Goal: Task Accomplishment & Management: Use online tool/utility

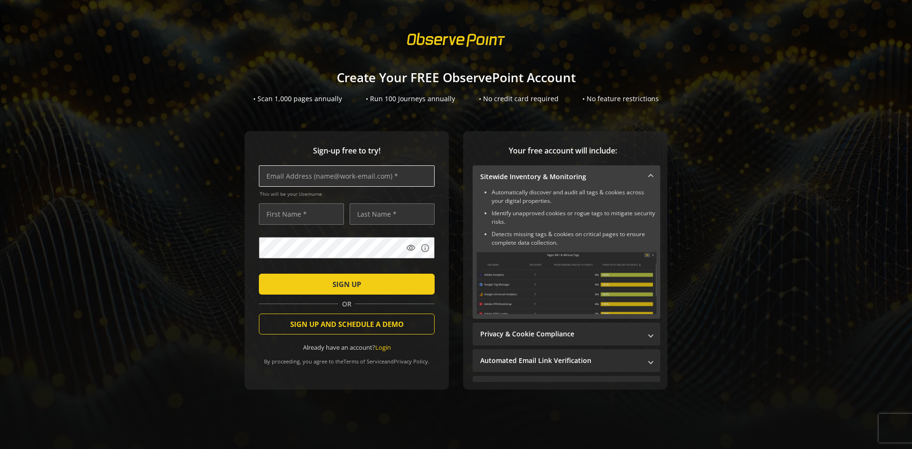
click at [293, 177] on input "text" at bounding box center [347, 175] width 176 height 21
drag, startPoint x: 299, startPoint y: 171, endPoint x: 298, endPoint y: 179, distance: 8.1
click at [298, 179] on input "text" at bounding box center [347, 175] width 176 height 21
type input "[PERSON_NAME][EMAIL_ADDRESS][PERSON_NAME][DOMAIN_NAME]"
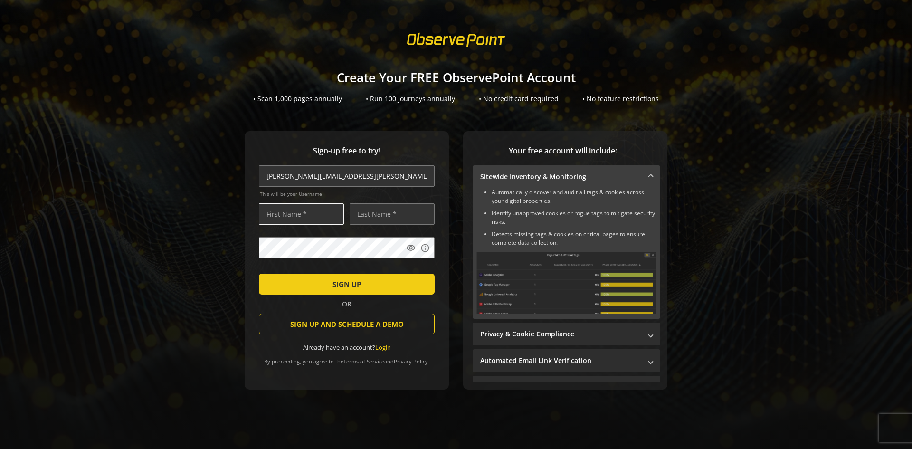
click at [292, 210] on input "text" at bounding box center [301, 213] width 85 height 21
type input "[PERSON_NAME]"
drag, startPoint x: 328, startPoint y: 277, endPoint x: 335, endPoint y: 275, distance: 6.8
click at [329, 276] on span "submit" at bounding box center [347, 284] width 176 height 23
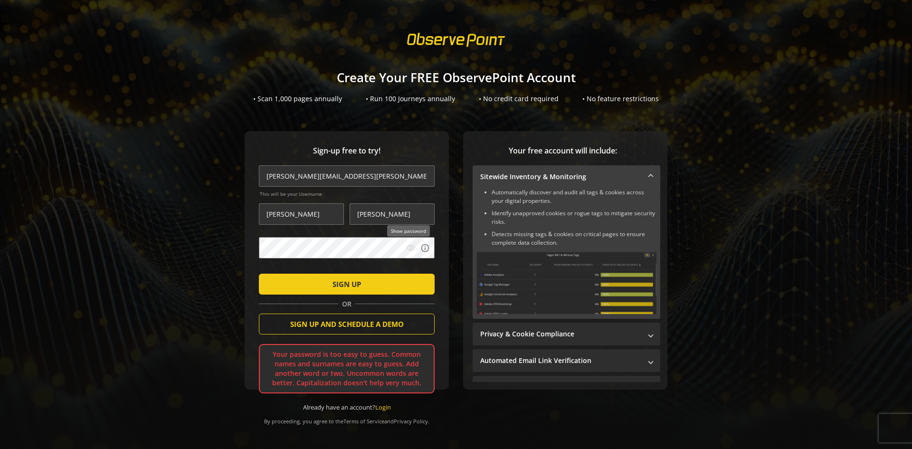
click at [406, 248] on mat-icon "visibility" at bounding box center [410, 247] width 9 height 9
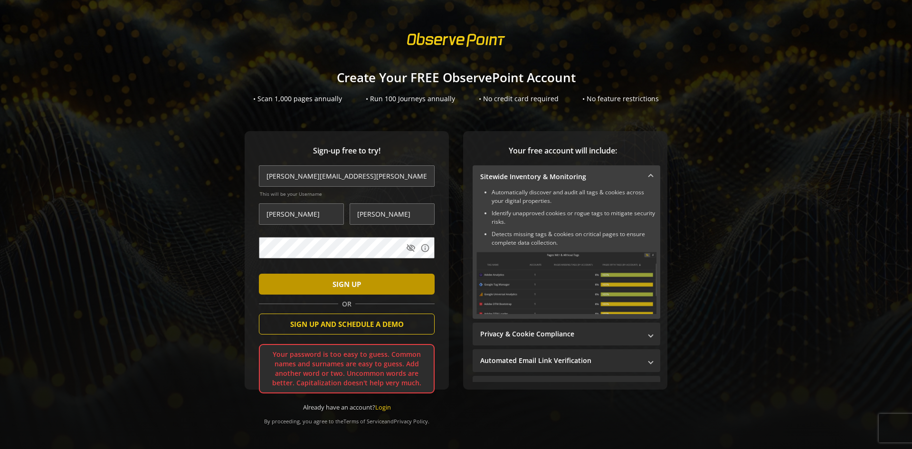
click at [396, 290] on span "submit" at bounding box center [347, 284] width 176 height 23
drag, startPoint x: 363, startPoint y: 288, endPoint x: 365, endPoint y: 275, distance: 13.0
click at [363, 283] on span "submit" at bounding box center [347, 284] width 176 height 23
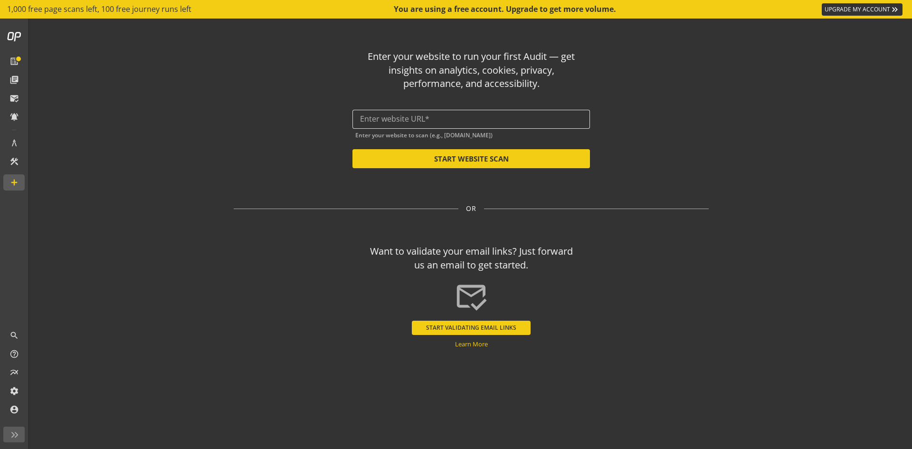
click at [364, 115] on input "text" at bounding box center [471, 118] width 222 height 9
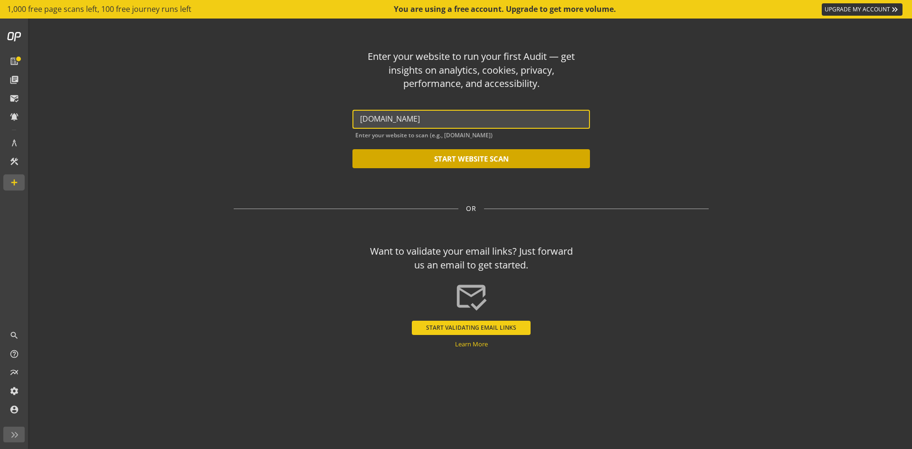
click at [458, 164] on button "START WEBSITE SCAN" at bounding box center [470, 158] width 237 height 19
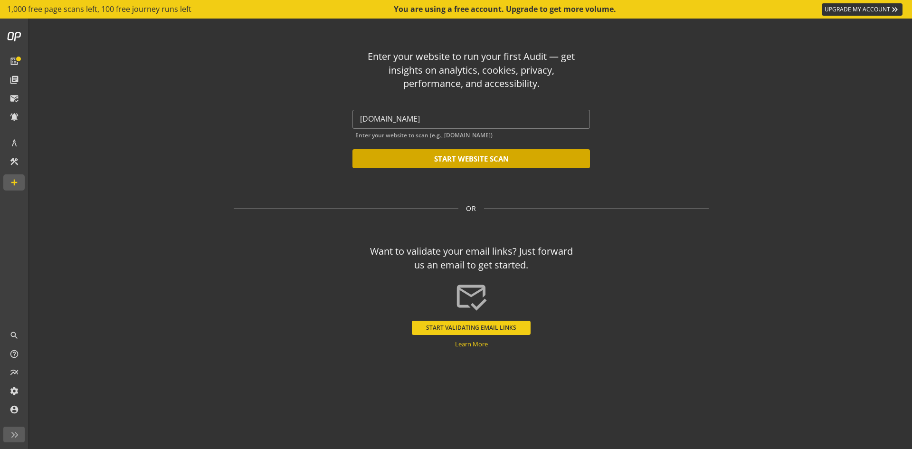
type input "[URL][DOMAIN_NAME]"
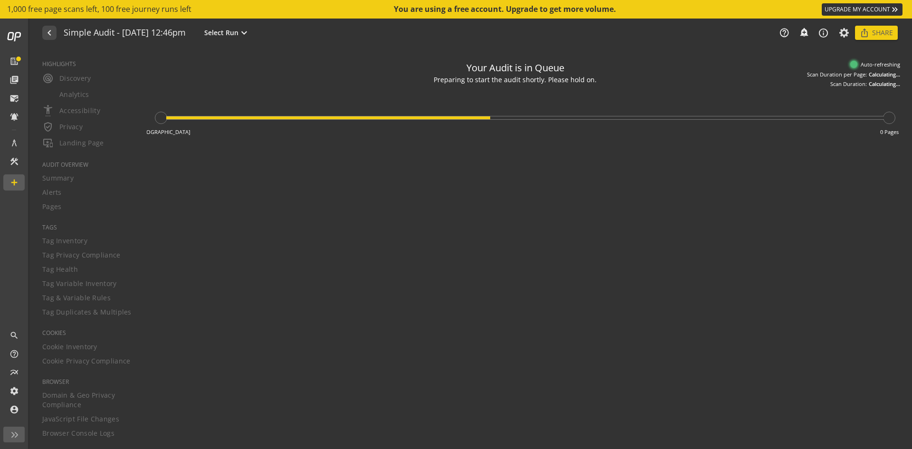
type textarea "Notes can include: -a description of what this audit is validating -changes in …"
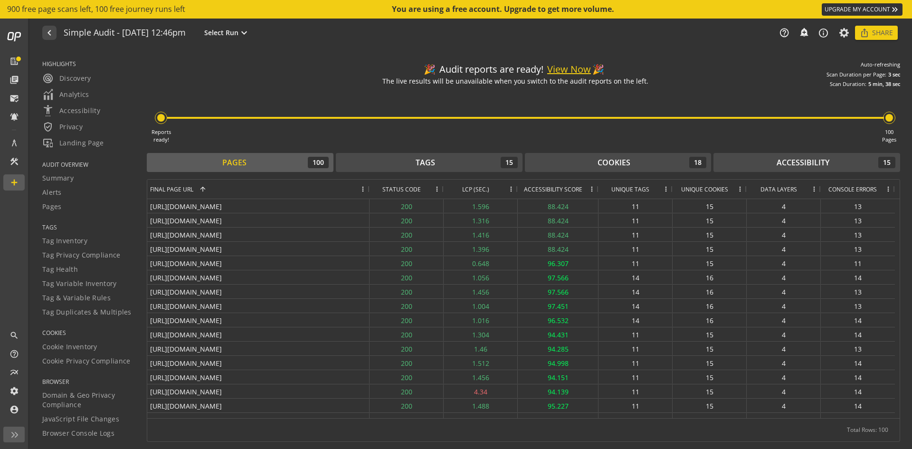
click at [574, 69] on button "View Now" at bounding box center [569, 70] width 44 height 14
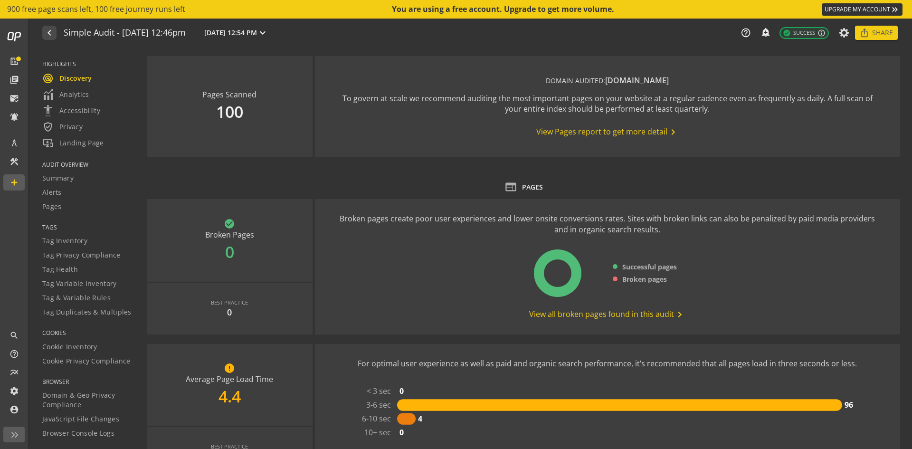
drag, startPoint x: 58, startPoint y: 28, endPoint x: 891, endPoint y: 381, distance: 904.3
click at [889, 386] on audit-report-container "navigate_before Simple Audit - [DATE] 12:46pm [DATE] 12:54 PM expand_more help_…" at bounding box center [471, 234] width 882 height 430
click at [408, 34] on div "navigate_before Simple Audit - [DATE] 12:46pm [DATE] 12:54 PM expand_more help_…" at bounding box center [471, 33] width 882 height 28
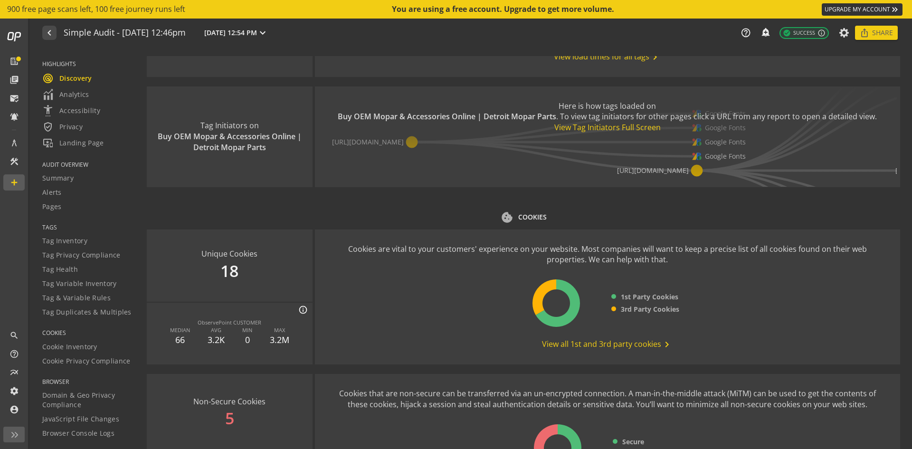
scroll to position [1103, 0]
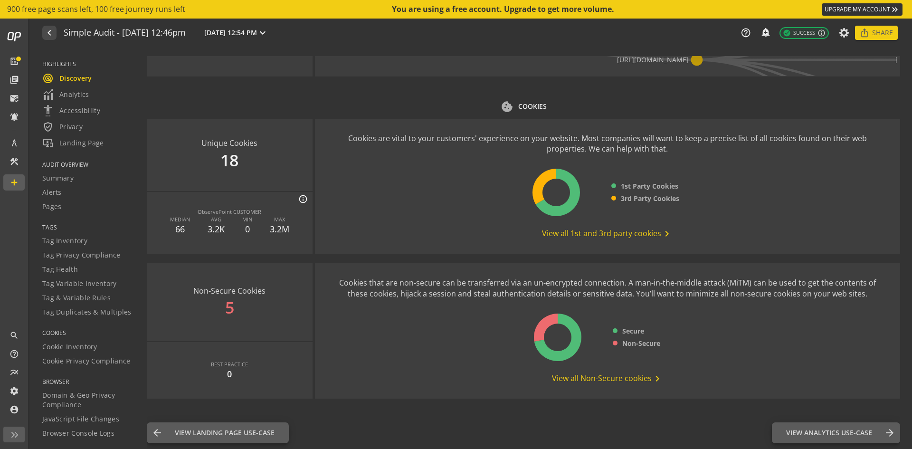
drag, startPoint x: 173, startPoint y: 65, endPoint x: 757, endPoint y: 414, distance: 680.0
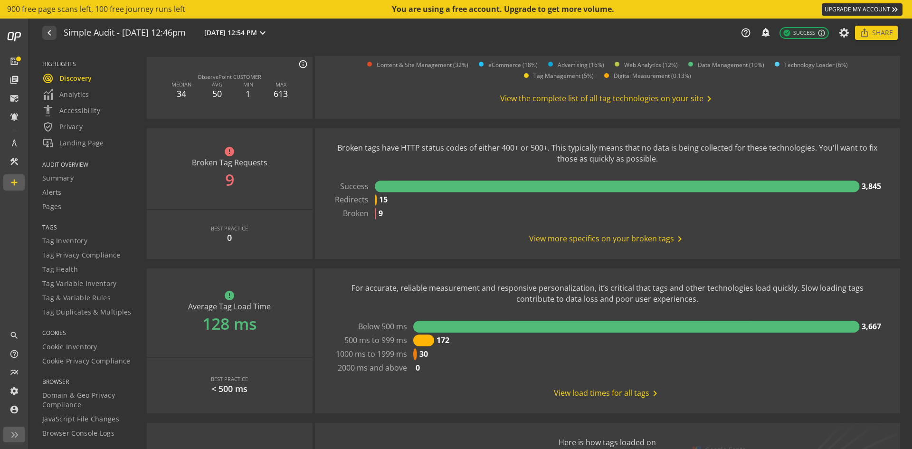
scroll to position [475, 0]
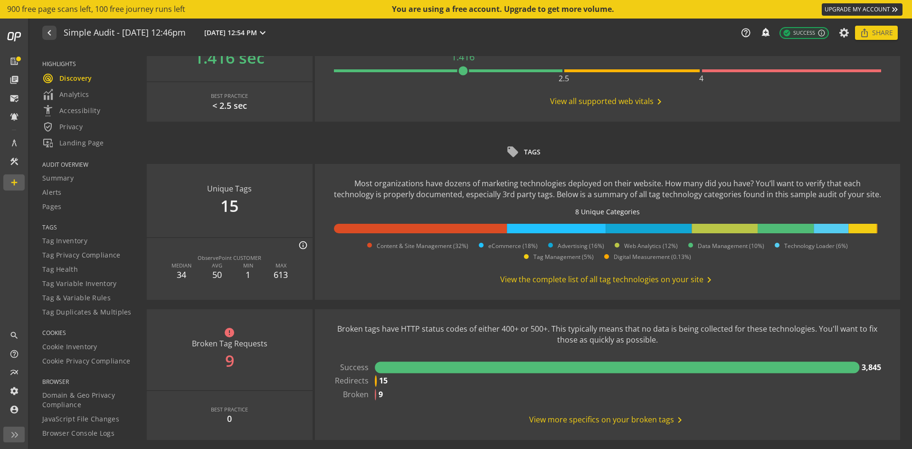
click at [681, 135] on div "Pages Scanned 100 DOMAIN AUDITED: [DOMAIN_NAME] To govern at scale we recommend…" at bounding box center [523, 328] width 753 height 1495
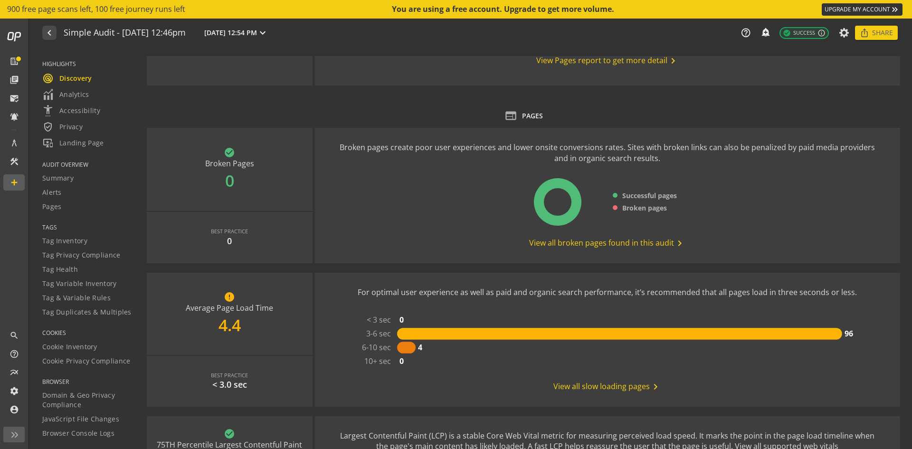
scroll to position [0, 0]
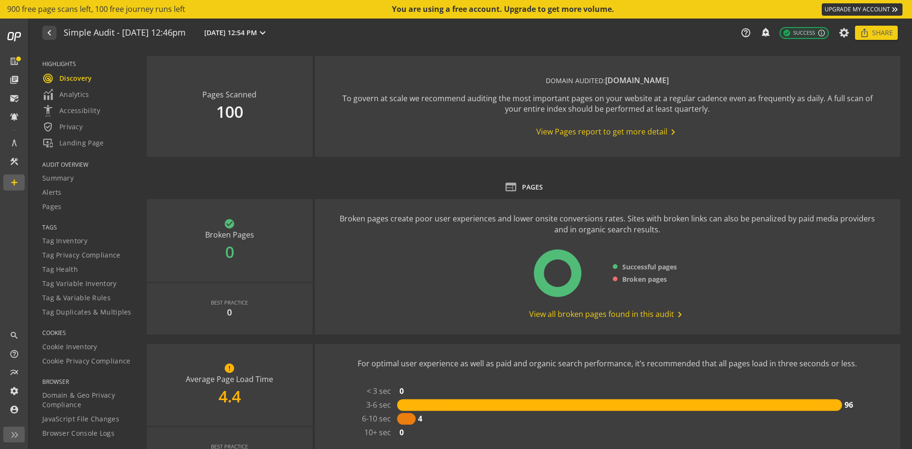
click at [612, 133] on span "View Pages report to get more detail chevron_right" at bounding box center [607, 131] width 142 height 11
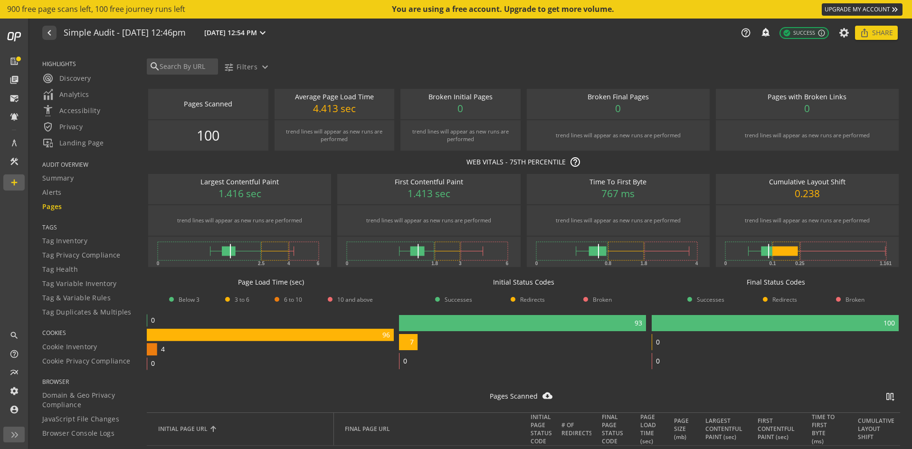
drag, startPoint x: 152, startPoint y: 48, endPoint x: 294, endPoint y: 150, distance: 174.4
click at [296, 156] on div "Audit Reports: Pages expand_more HIGHLIGHTS radar Discovery Analytics settings_…" at bounding box center [471, 248] width 882 height 402
drag, startPoint x: 326, startPoint y: 42, endPoint x: 294, endPoint y: 57, distance: 35.7
click at [325, 42] on div "navigate_before Simple Audit - [DATE] 12:46pm [DATE] 12:54 PM expand_more help_…" at bounding box center [471, 33] width 882 height 28
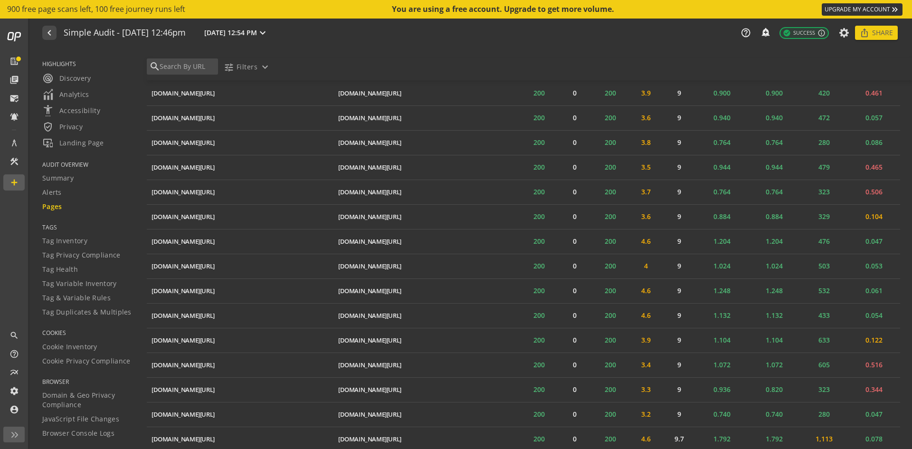
scroll to position [2499, 0]
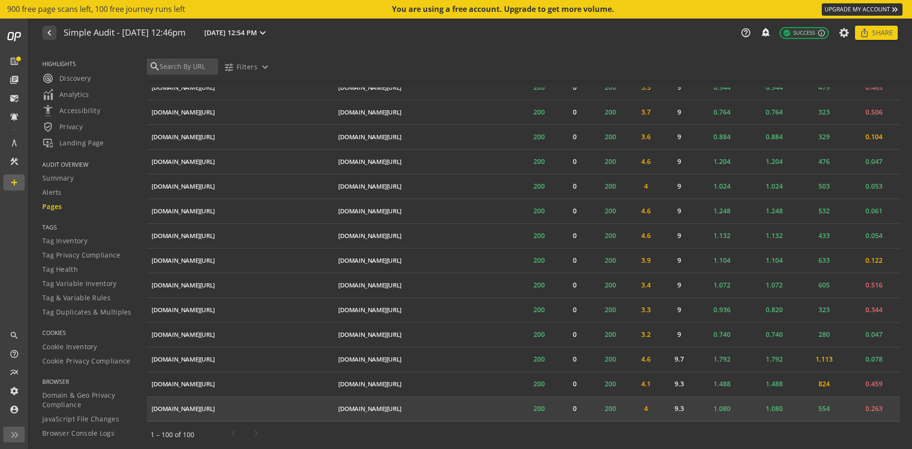
drag, startPoint x: 177, startPoint y: 85, endPoint x: 882, endPoint y: 395, distance: 770.1
click at [882, 395] on div "search tune Filters expand_more Pages Scanned notifications_none add_alert 100 …" at bounding box center [529, 252] width 765 height 406
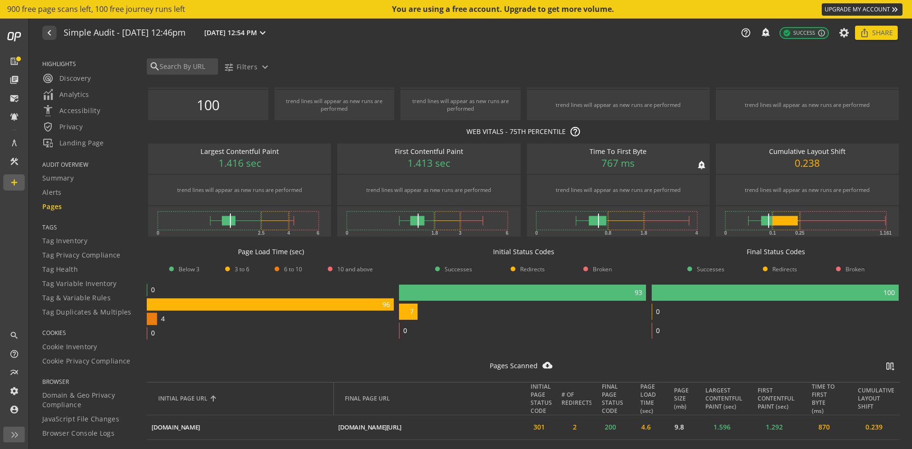
scroll to position [0, 0]
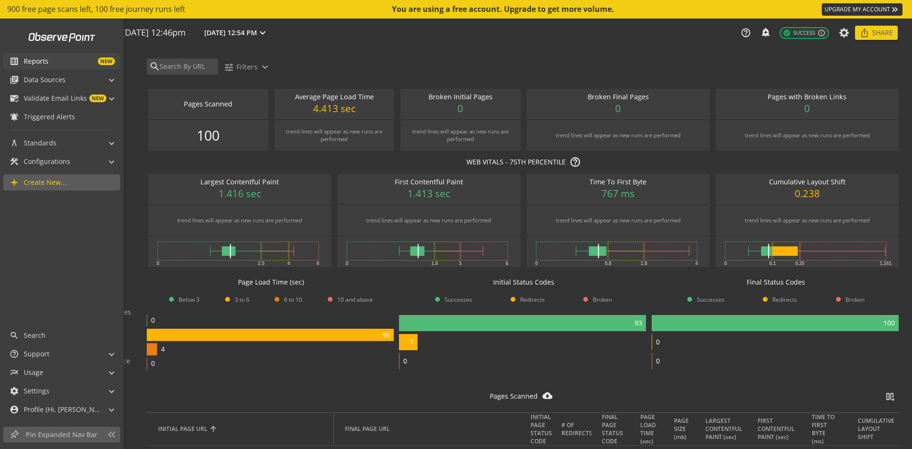
click at [38, 58] on span "Reports" at bounding box center [36, 61] width 25 height 9
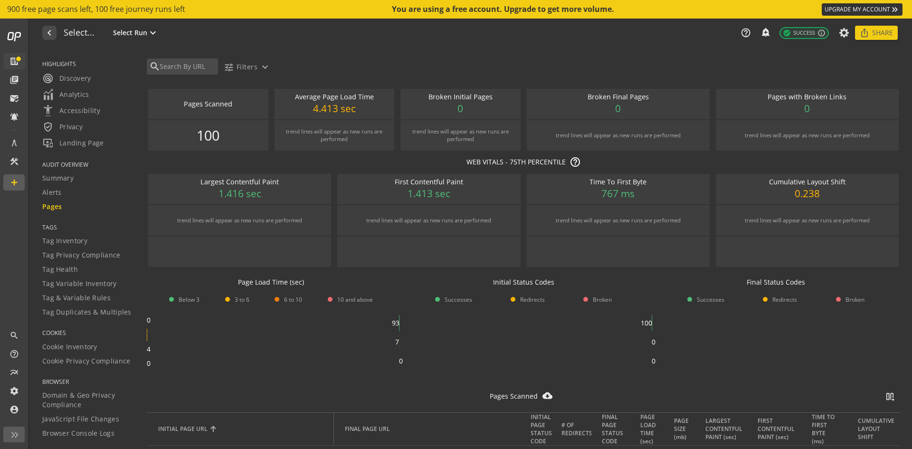
type textarea "Notes can include: -a description of what this audit is validating -changes in …"
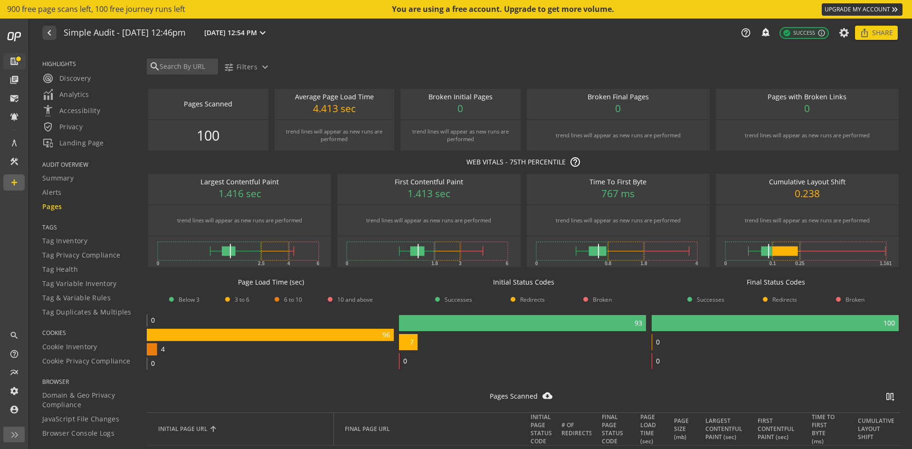
click at [893, 63] on div "search tune Filters expand_more" at bounding box center [528, 69] width 768 height 22
click at [865, 32] on mat-icon "ios_share" at bounding box center [864, 32] width 9 height 9
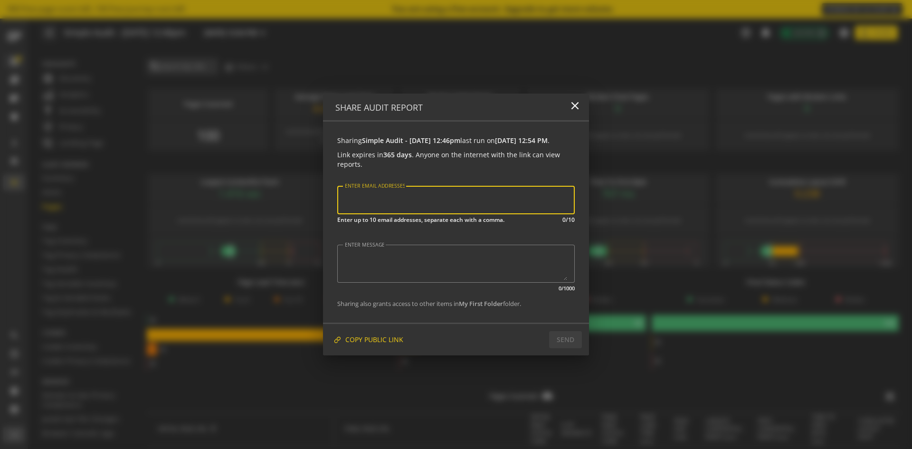
click at [364, 205] on input "ENTER EMAIL ADDRESSES" at bounding box center [456, 200] width 224 height 12
type input "[EMAIL_ADDRESS][DOMAIN_NAME]"
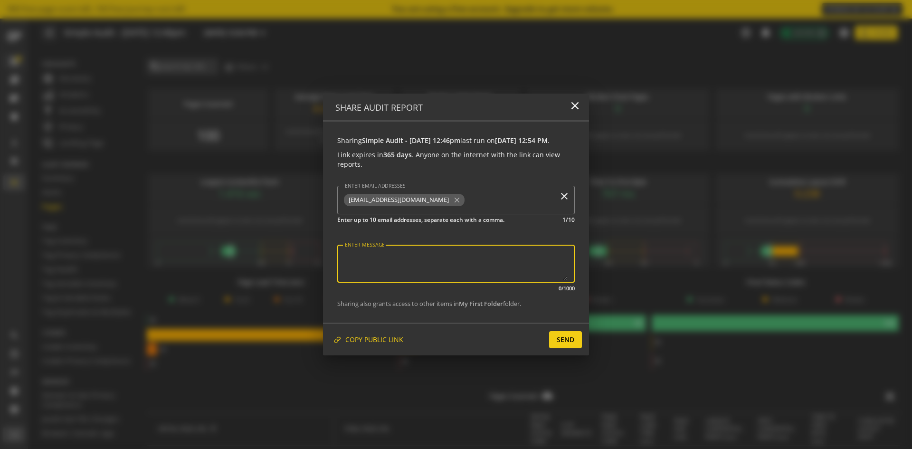
click at [387, 264] on textarea "ENTER MESSAGE" at bounding box center [456, 263] width 222 height 33
type textarea "print"
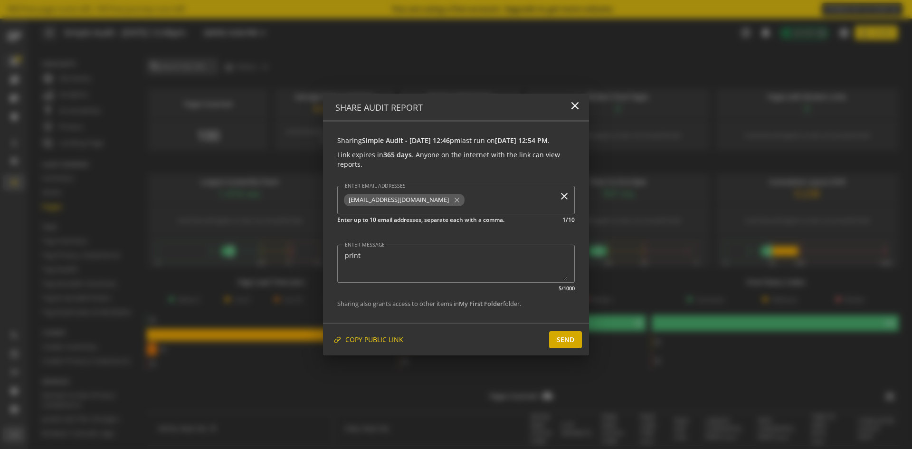
click at [574, 340] on span "SEND" at bounding box center [566, 339] width 18 height 17
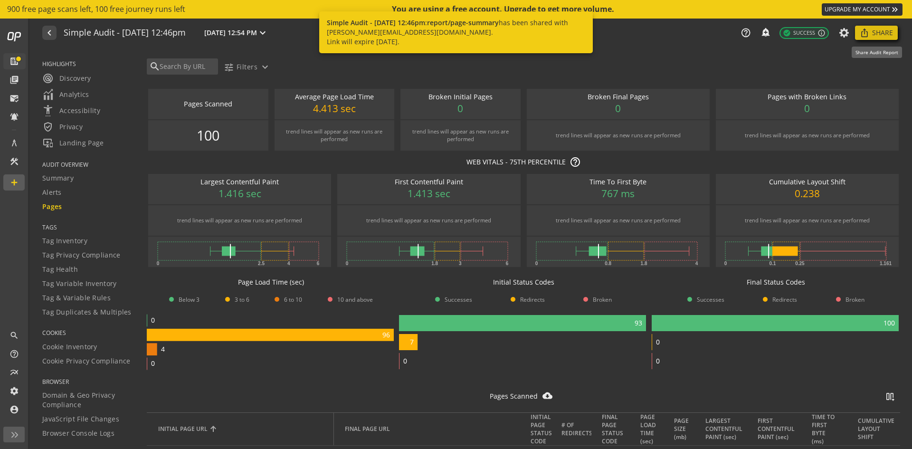
click at [880, 31] on span "Share" at bounding box center [882, 32] width 21 height 17
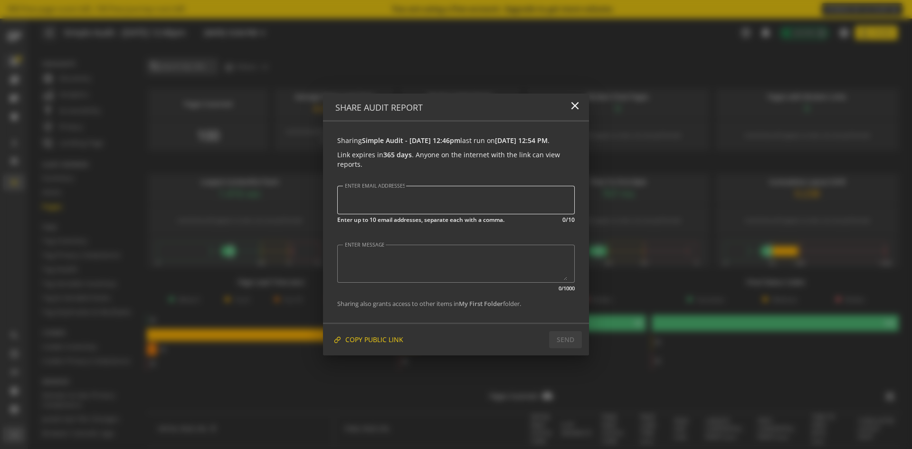
click at [351, 208] on div at bounding box center [456, 200] width 228 height 16
click at [351, 206] on input "ENTER EMAIL ADDRESSES" at bounding box center [456, 200] width 224 height 12
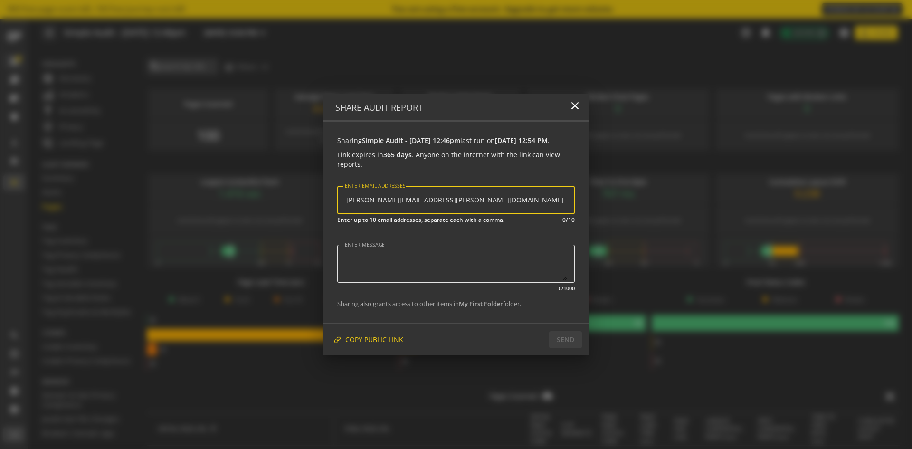
type input "[PERSON_NAME][EMAIL_ADDRESS][PERSON_NAME][DOMAIN_NAME]"
click at [353, 258] on textarea "ENTER MESSAGE" at bounding box center [456, 263] width 222 height 33
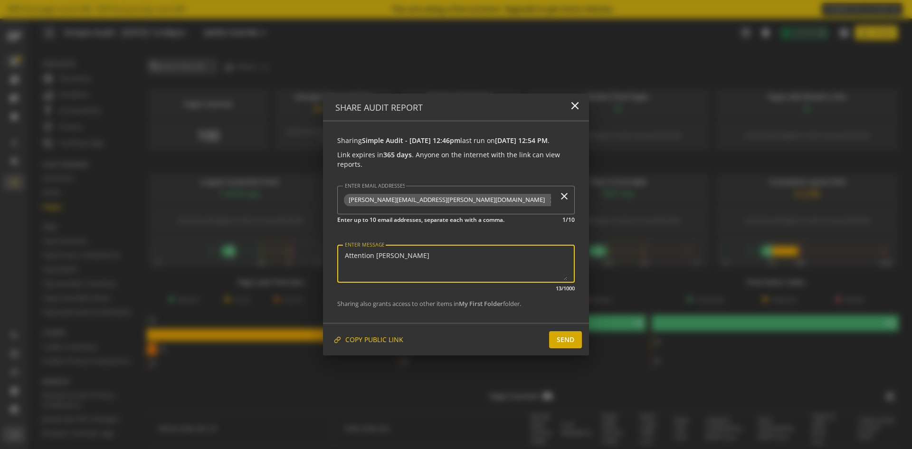
type textarea "Attention [PERSON_NAME]"
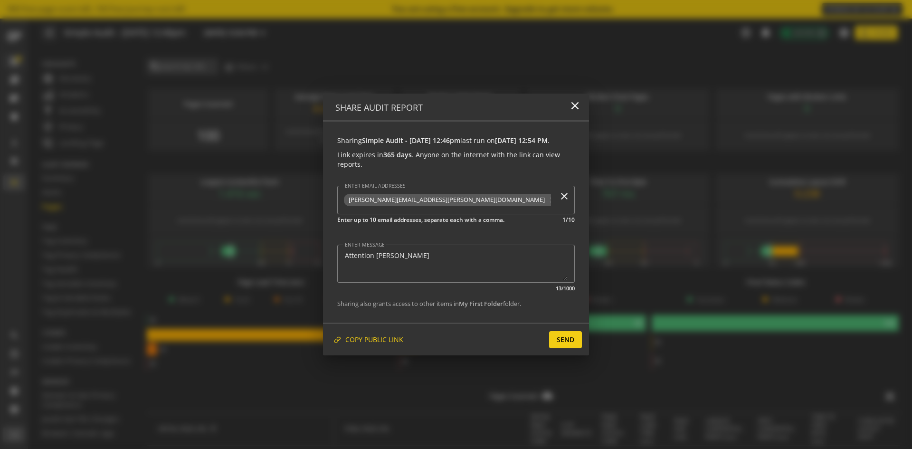
click at [557, 345] on span "SEND" at bounding box center [566, 339] width 18 height 17
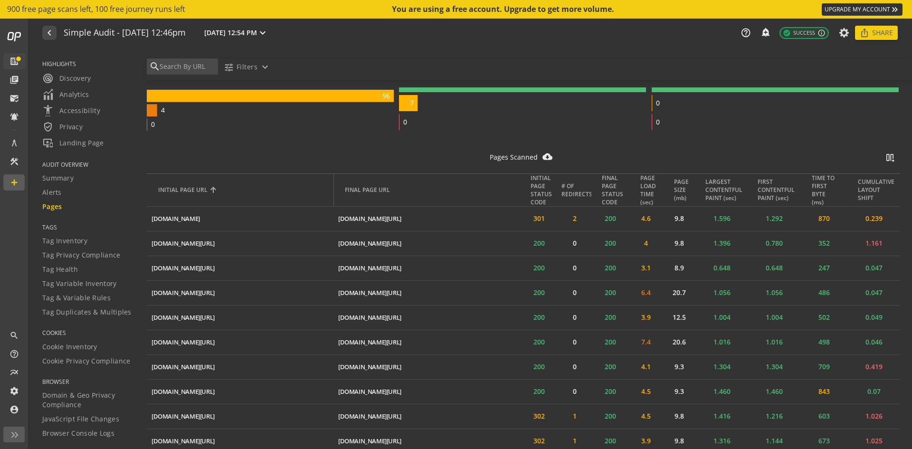
scroll to position [237, 0]
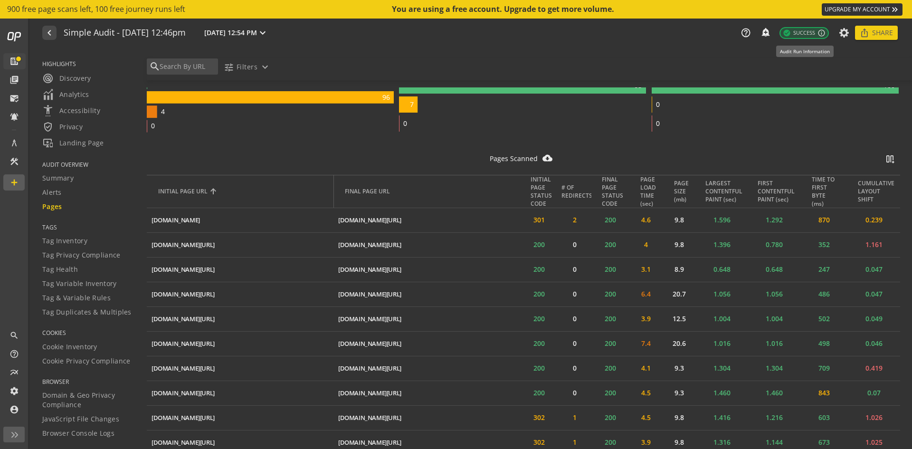
click at [793, 32] on span "check_circle Success" at bounding box center [799, 33] width 32 height 8
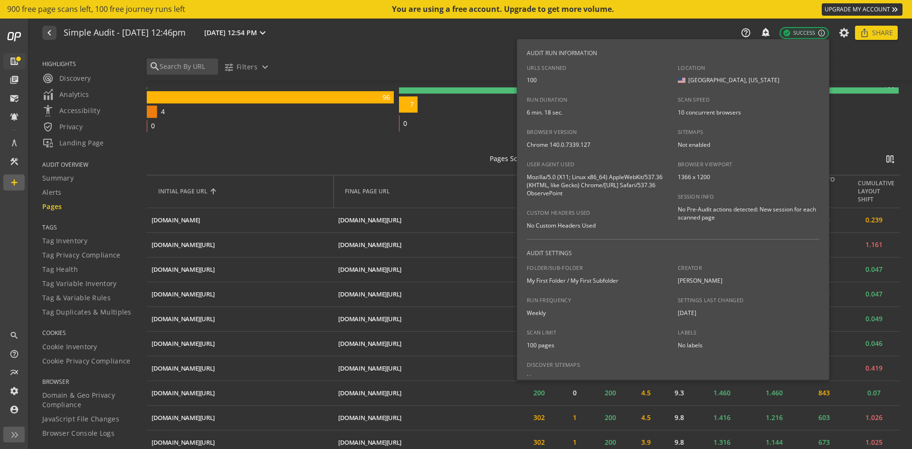
click at [793, 33] on div at bounding box center [456, 224] width 912 height 449
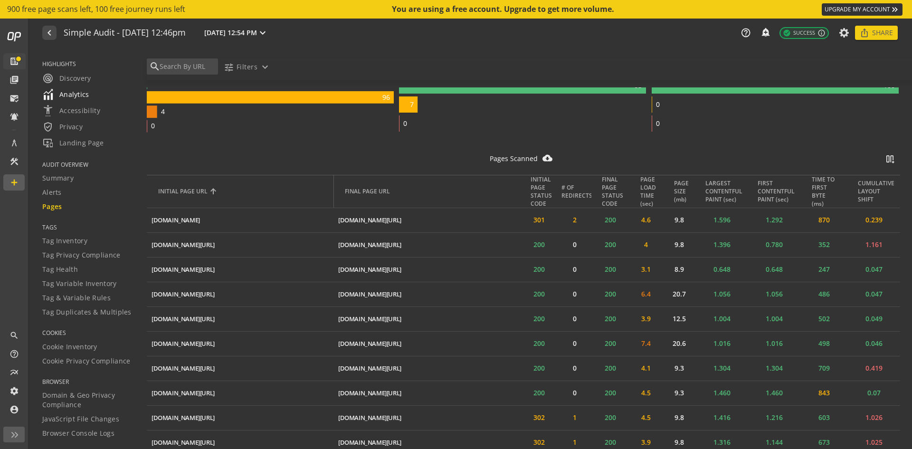
click at [79, 95] on span "Analytics" at bounding box center [65, 94] width 47 height 11
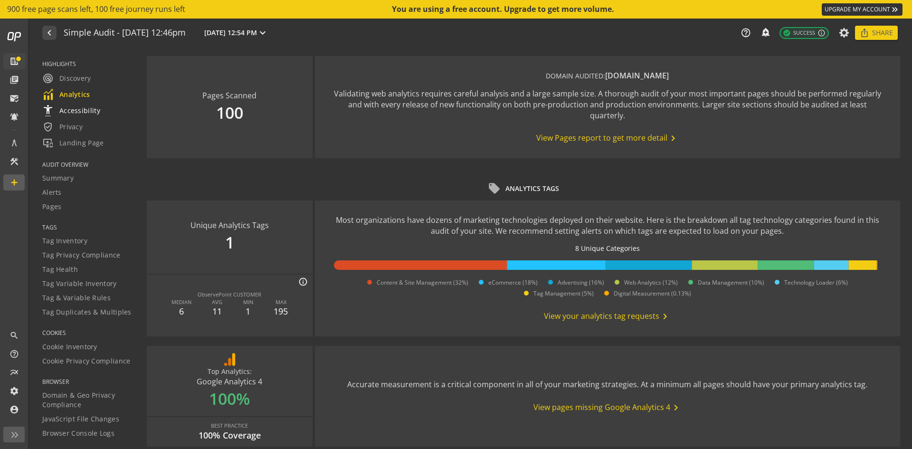
click at [90, 112] on span "settings_accessibility Accessibility" at bounding box center [71, 110] width 58 height 11
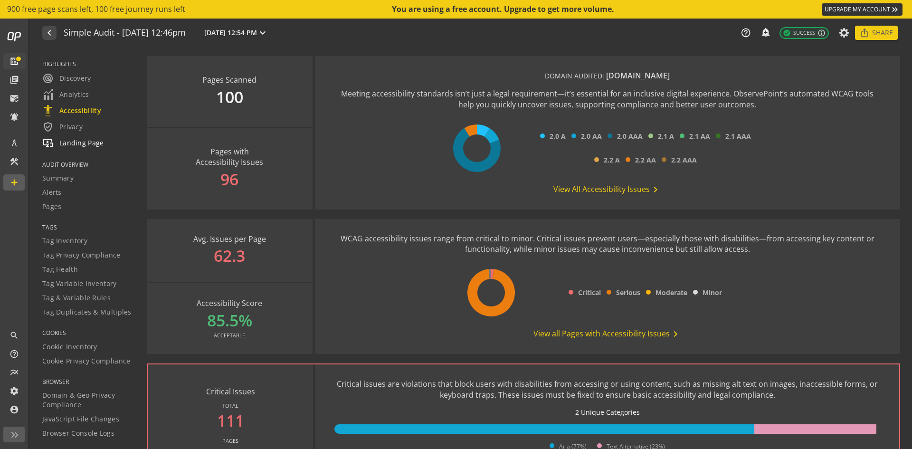
click at [97, 144] on span "important_devices Landing Page" at bounding box center [73, 142] width 62 height 11
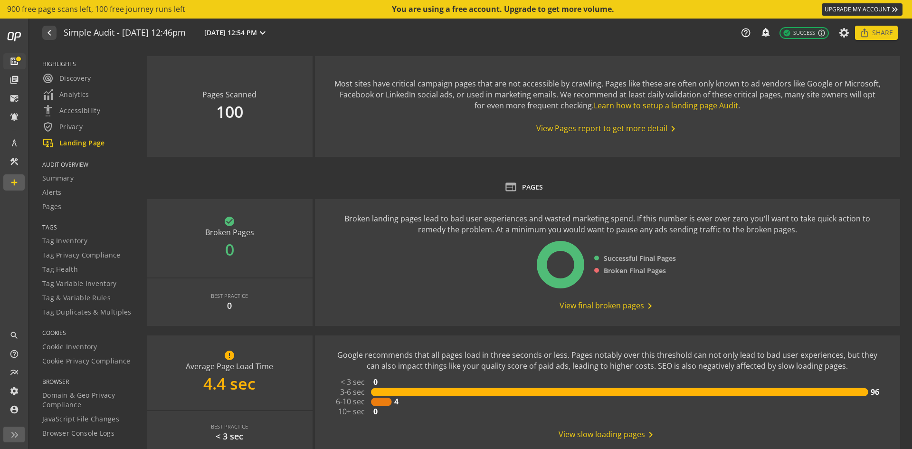
click at [76, 166] on span "AUDIT OVERVIEW" at bounding box center [88, 165] width 93 height 8
click at [67, 163] on span "AUDIT OVERVIEW" at bounding box center [88, 165] width 93 height 8
click at [69, 178] on span "Summary" at bounding box center [57, 177] width 31 height 9
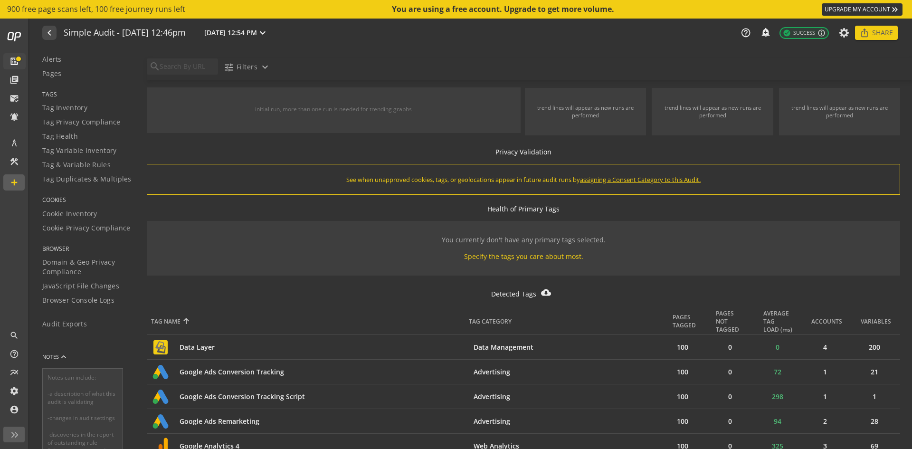
scroll to position [142, 0]
click at [85, 250] on span "Domain & Geo Privacy Compliance" at bounding box center [88, 257] width 93 height 19
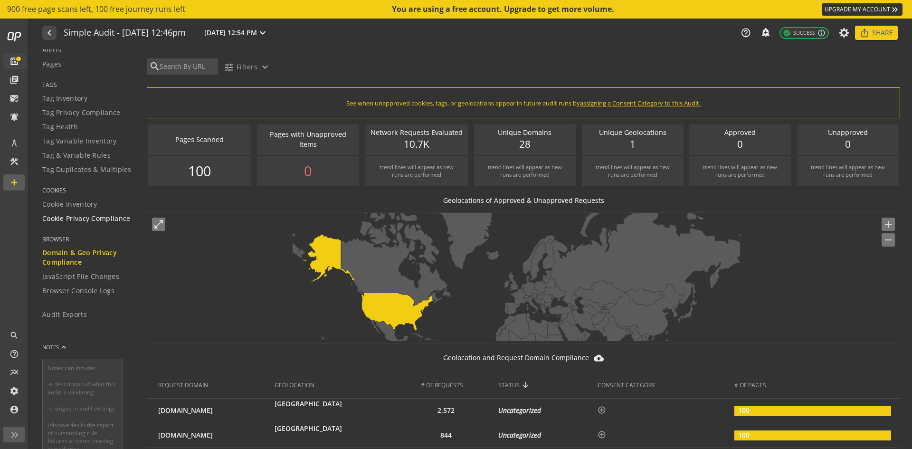
scroll to position [95, 0]
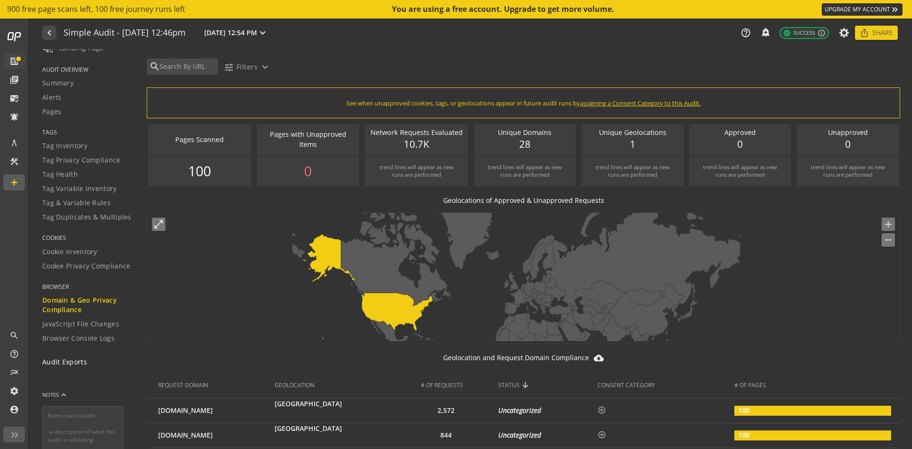
click at [73, 365] on span "Audit Exports" at bounding box center [64, 361] width 45 height 9
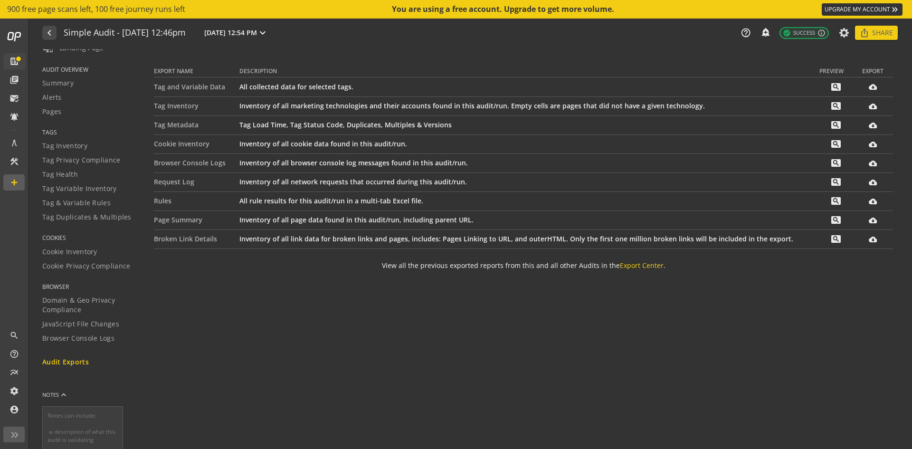
click at [78, 5] on span "Analytics" at bounding box center [65, -1] width 47 height 11
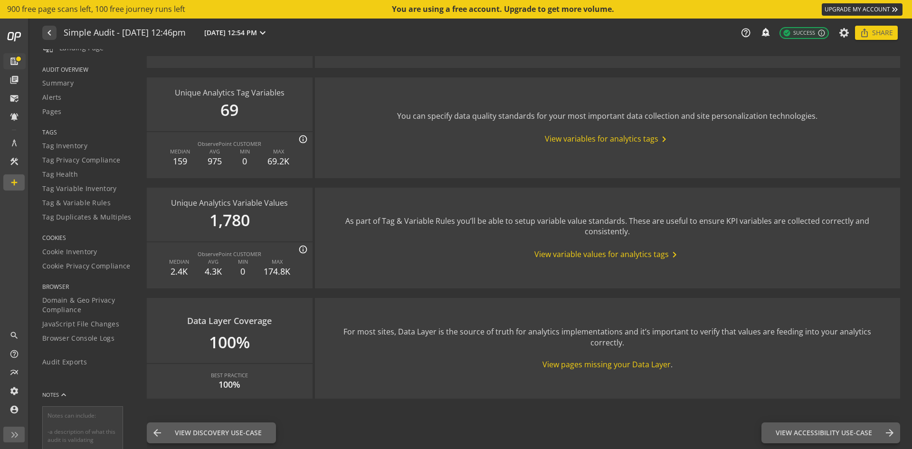
scroll to position [210, 0]
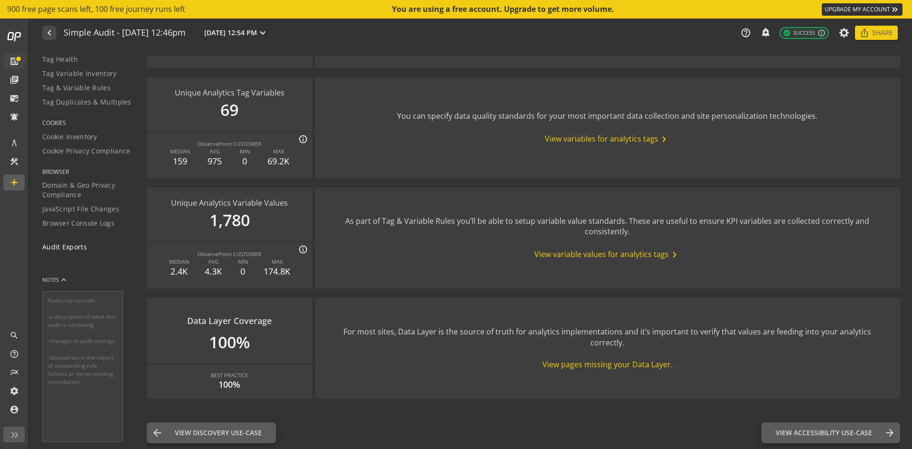
click at [75, 246] on span "Audit Exports" at bounding box center [64, 246] width 45 height 9
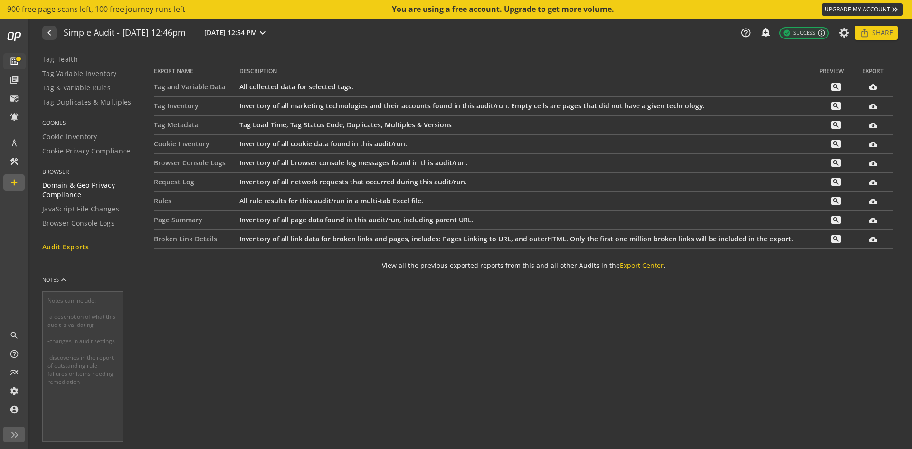
click at [81, 183] on span "Domain & Geo Privacy Compliance" at bounding box center [88, 189] width 93 height 19
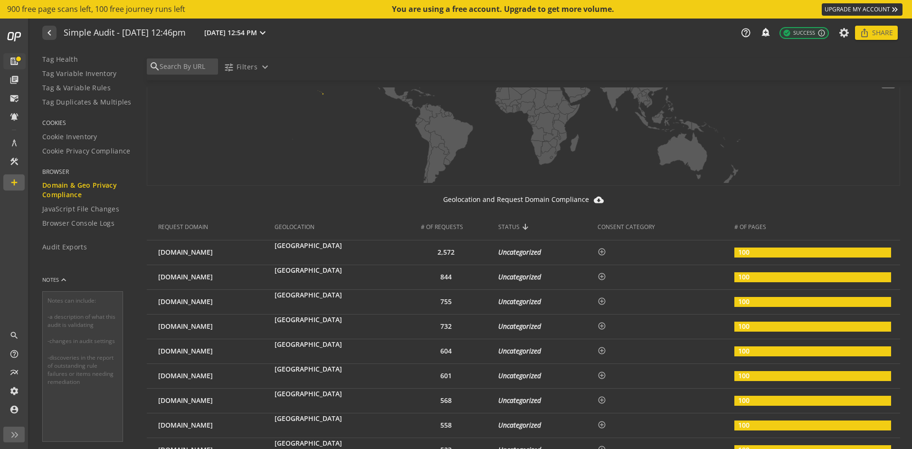
scroll to position [142, 0]
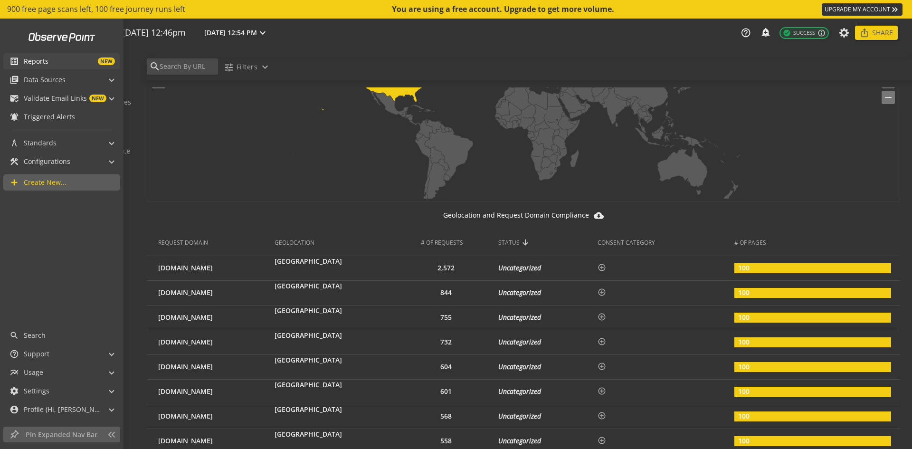
click at [36, 59] on span "Reports" at bounding box center [36, 61] width 25 height 9
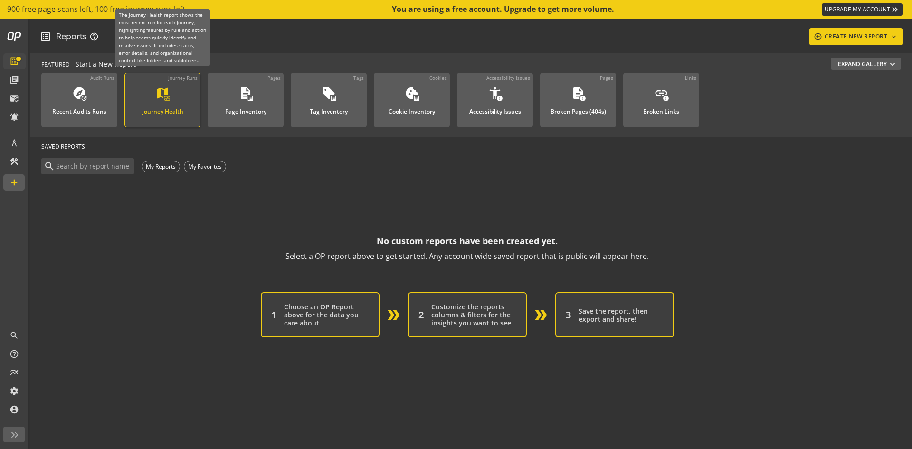
click at [148, 103] on div "Journey Health" at bounding box center [162, 109] width 41 height 12
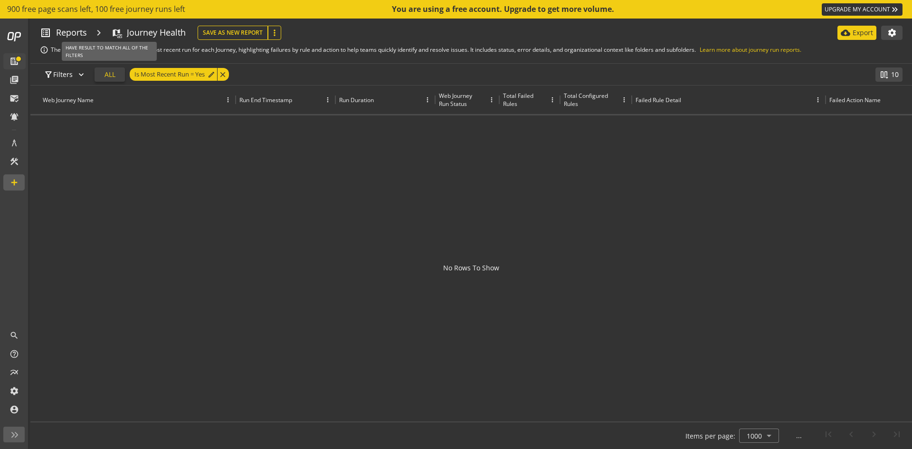
click at [112, 74] on span "ALL" at bounding box center [109, 74] width 11 height 17
